Goal: Register for event/course

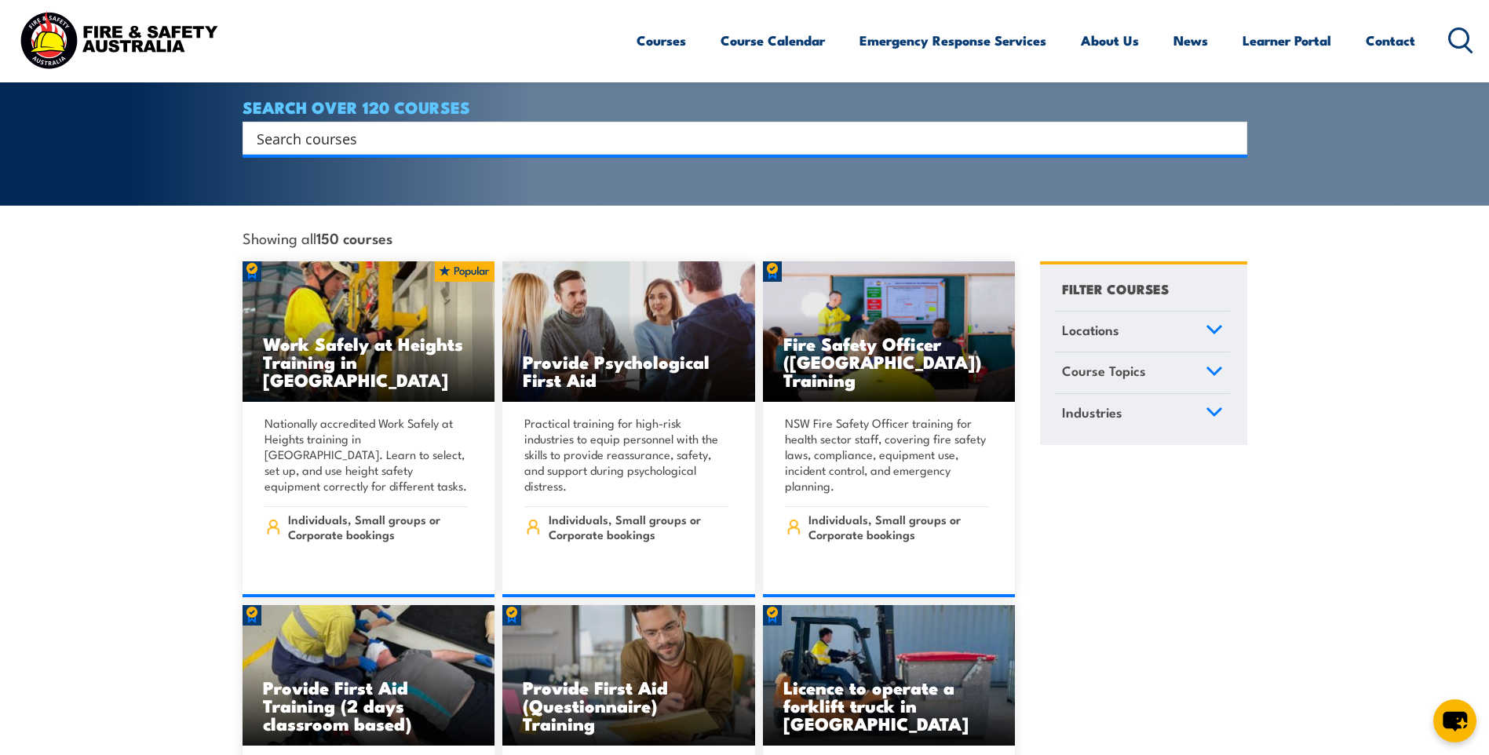
scroll to position [314, 0]
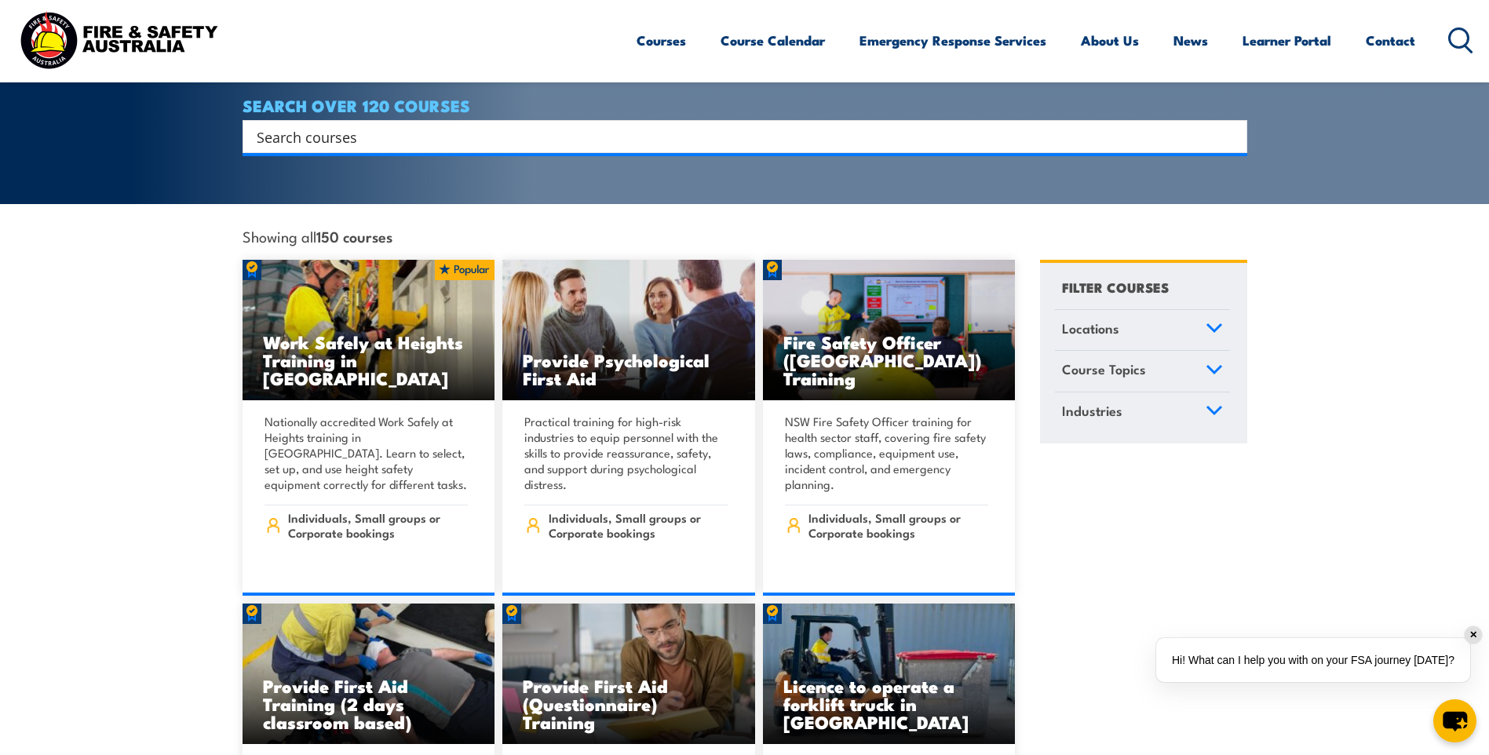
click at [409, 129] on div "Search" at bounding box center [744, 136] width 1004 height 33
click at [409, 125] on input "Search input" at bounding box center [735, 137] width 956 height 24
type input "spill response training"
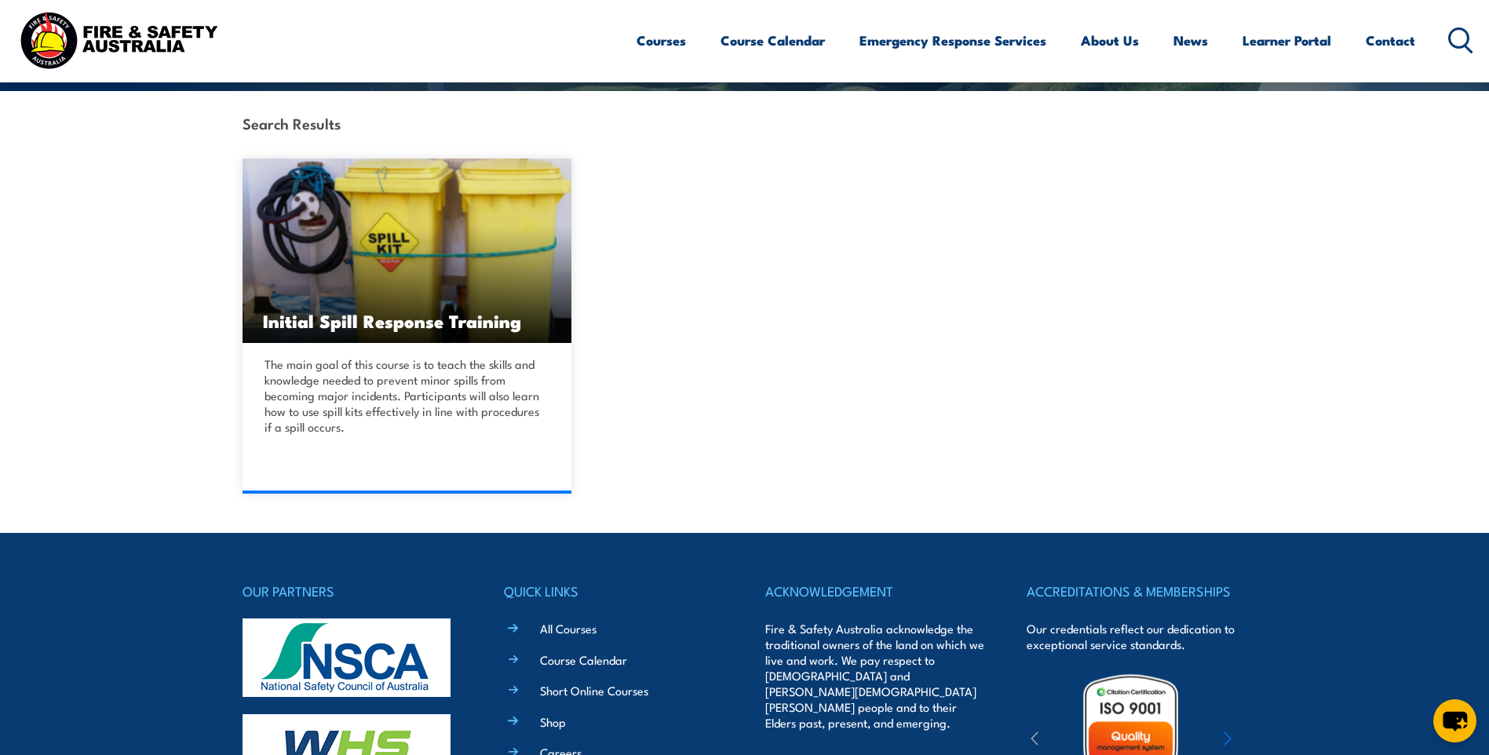
scroll to position [392, 0]
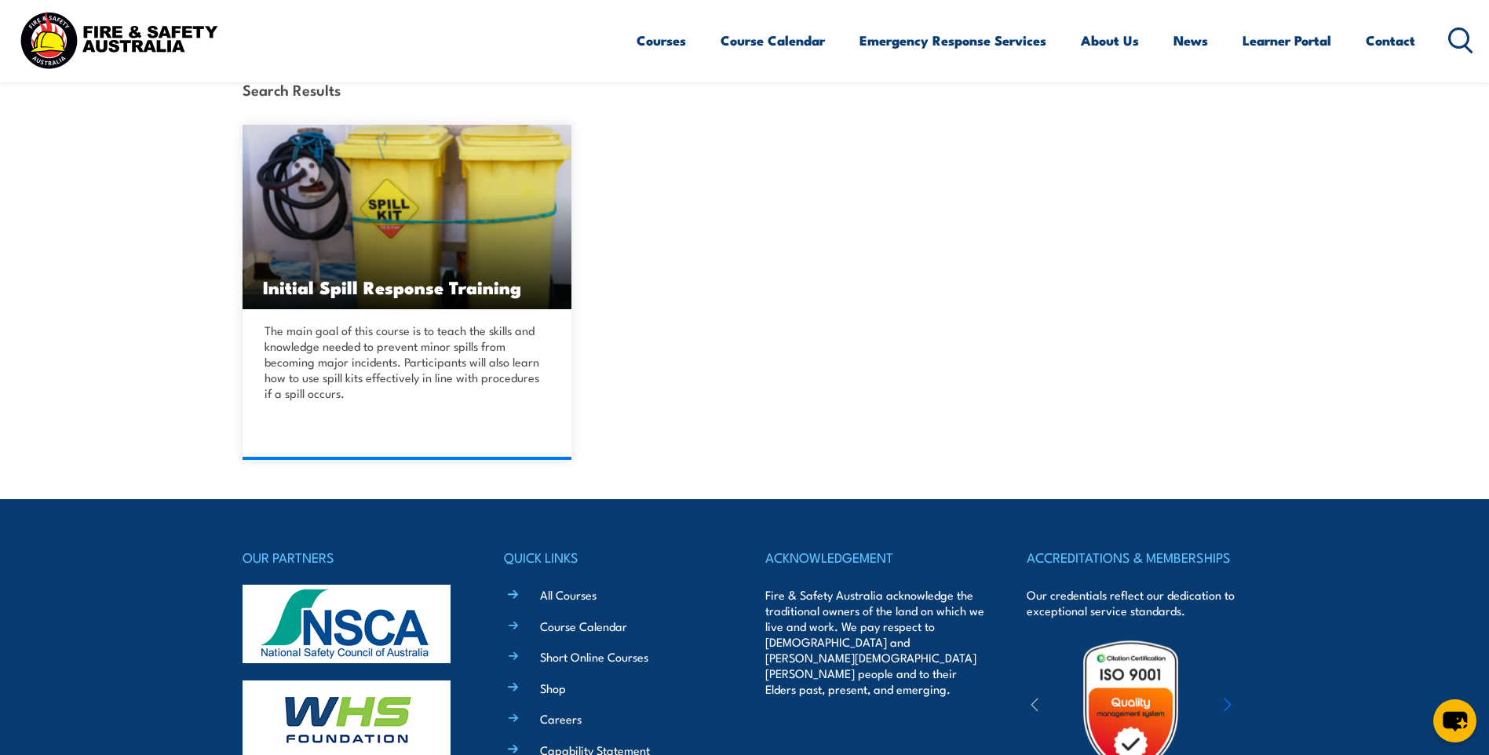
click at [309, 312] on div "The main goal of this course is to teach the skills and knowledge needed to pre…" at bounding box center [407, 384] width 330 height 151
click at [423, 460] on link "DETAILS" at bounding box center [407, 460] width 330 height 0
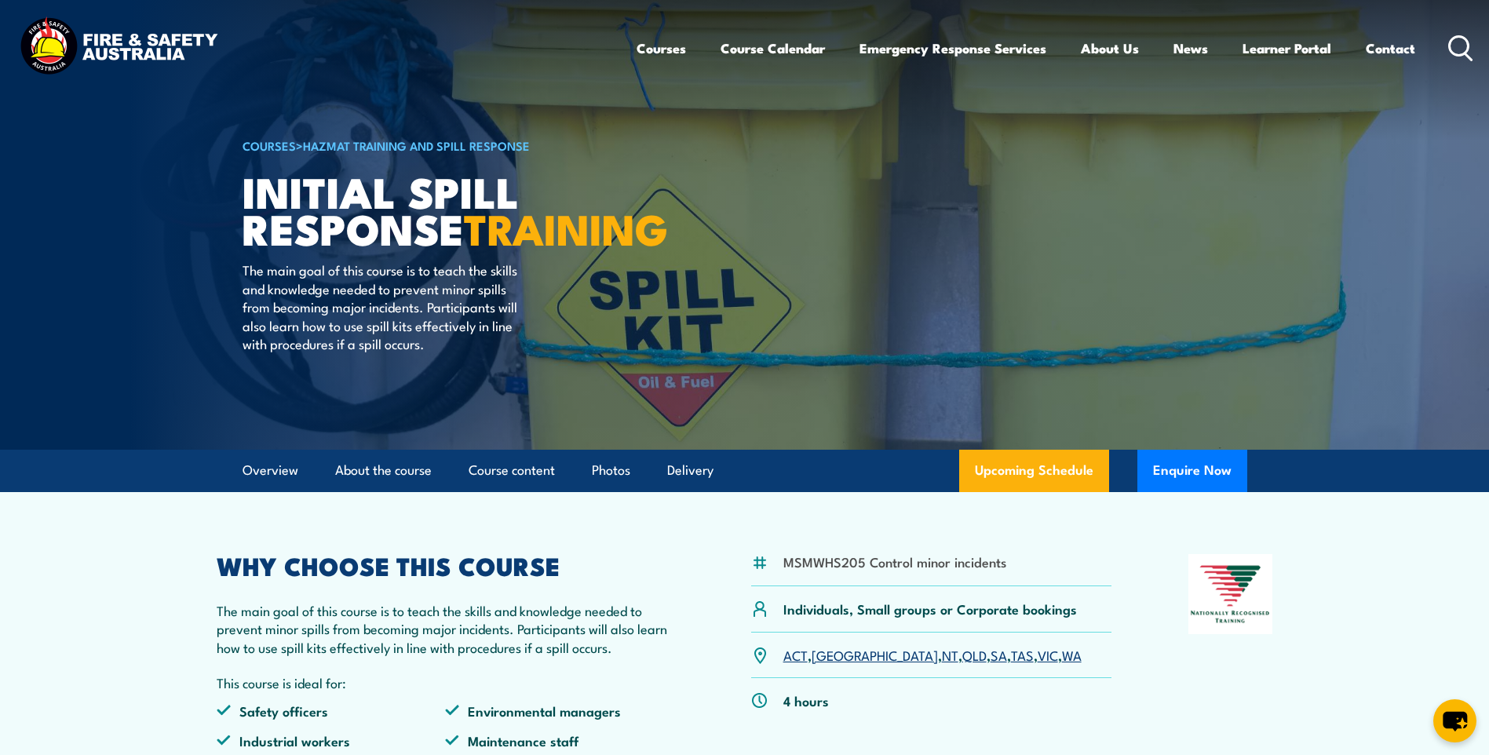
click at [1037, 651] on link "VIC" at bounding box center [1047, 654] width 20 height 19
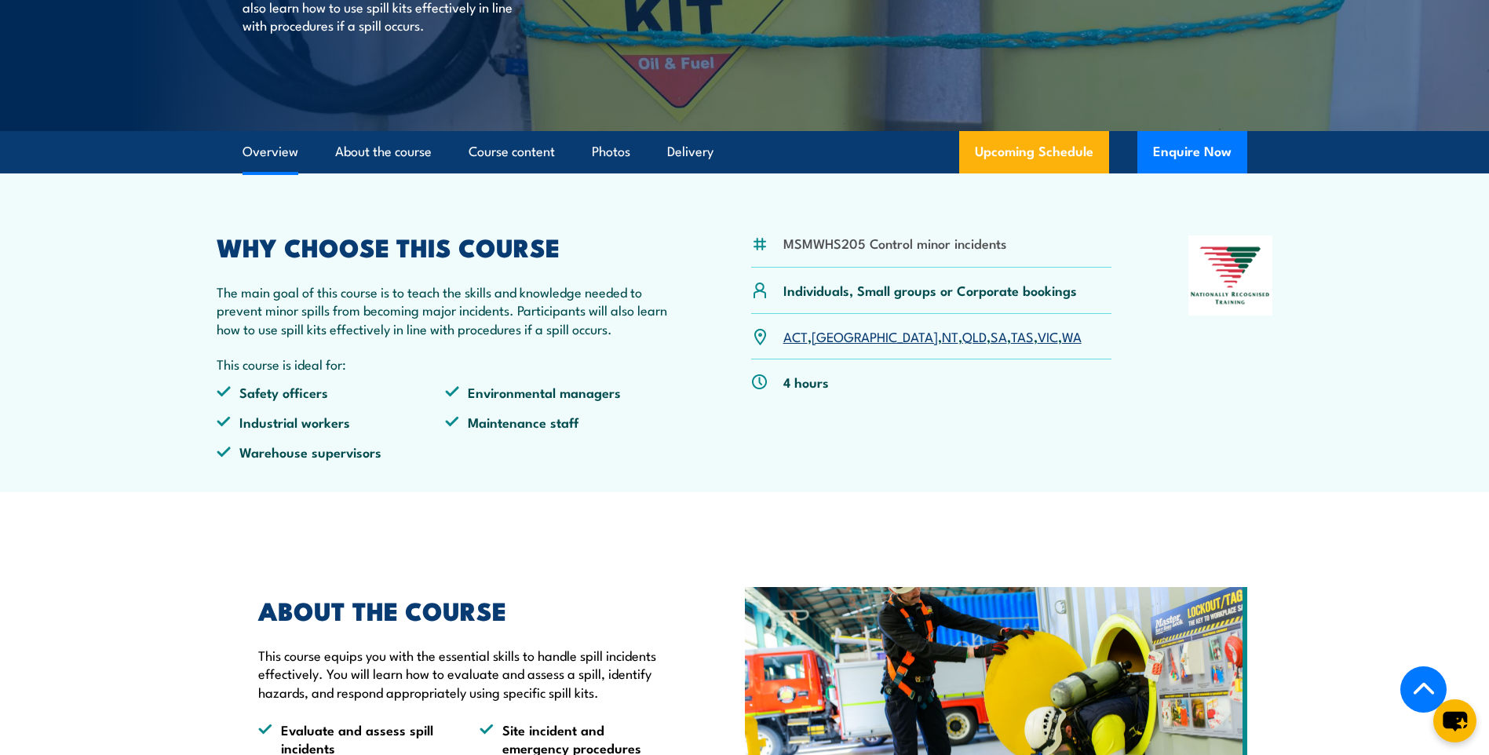
scroll to position [392, 0]
